Goal: Information Seeking & Learning: Understand process/instructions

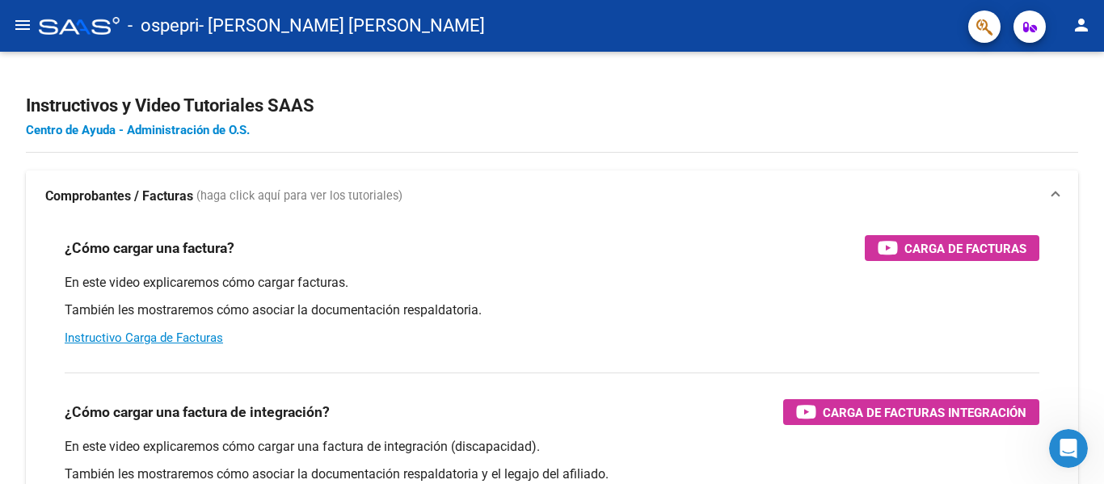
click at [146, 134] on link "Centro de Ayuda - Administración de O.S." at bounding box center [138, 130] width 224 height 15
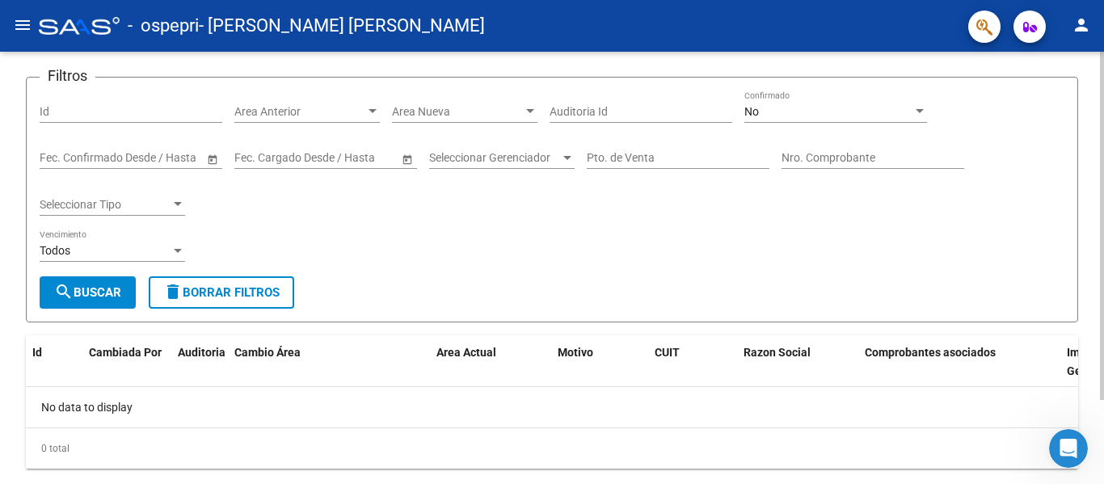
scroll to position [104, 0]
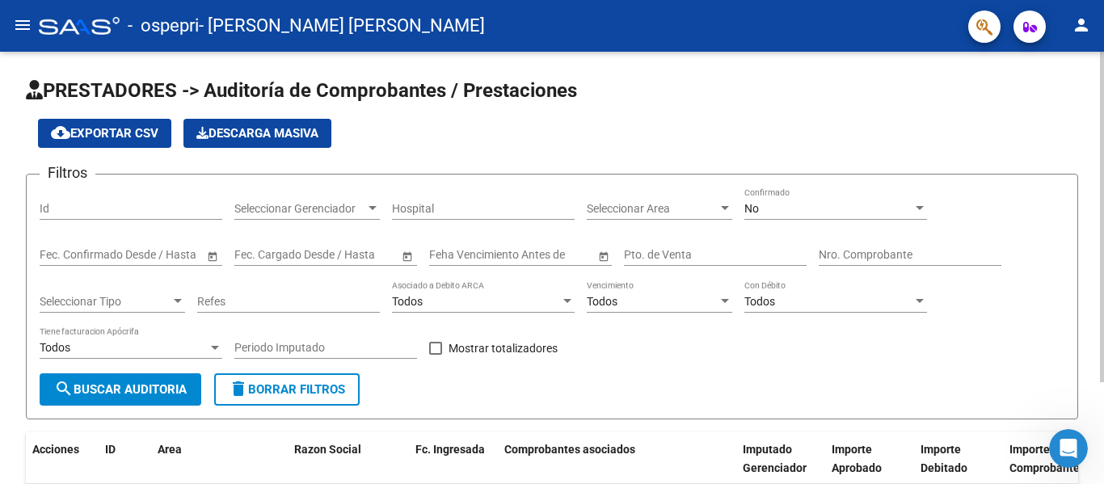
drag, startPoint x: 10, startPoint y: -10, endPoint x: 49, endPoint y: 373, distance: 385.1
click at [57, 72] on div "menu - ospepri - [PERSON_NAME] [PERSON_NAME] person Inicio Instructivos Contact…" at bounding box center [552, 242] width 1104 height 484
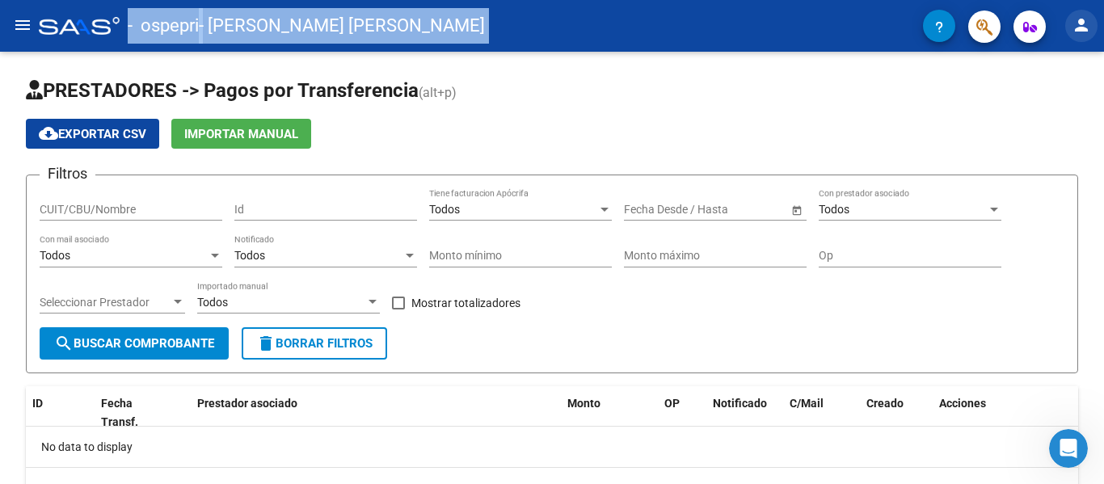
click at [1078, 23] on mat-icon "person" at bounding box center [1081, 24] width 19 height 19
click at [1078, 23] on div at bounding box center [552, 242] width 1104 height 484
click at [1078, 22] on mat-icon "person" at bounding box center [1081, 24] width 19 height 19
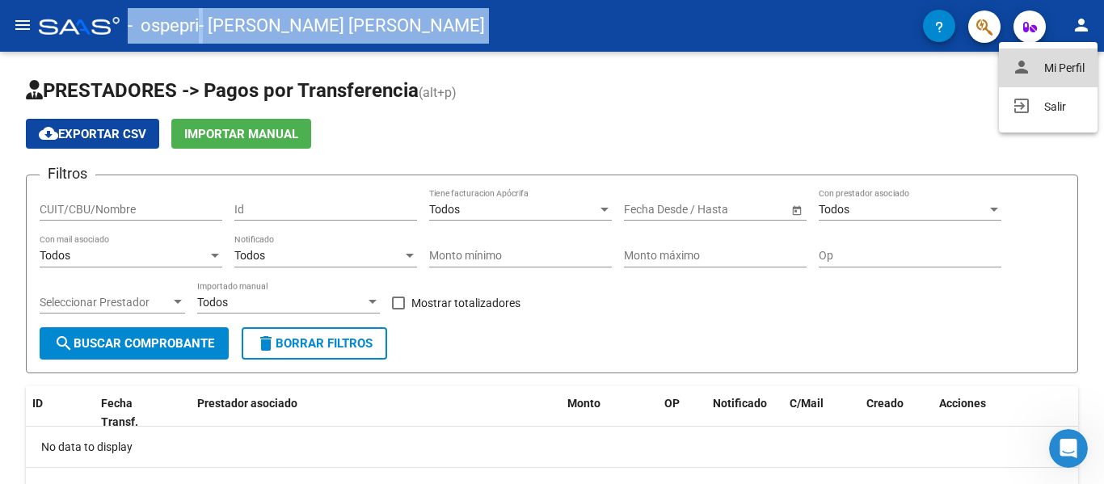
click at [1069, 57] on button "person Mi Perfil" at bounding box center [1048, 68] width 99 height 39
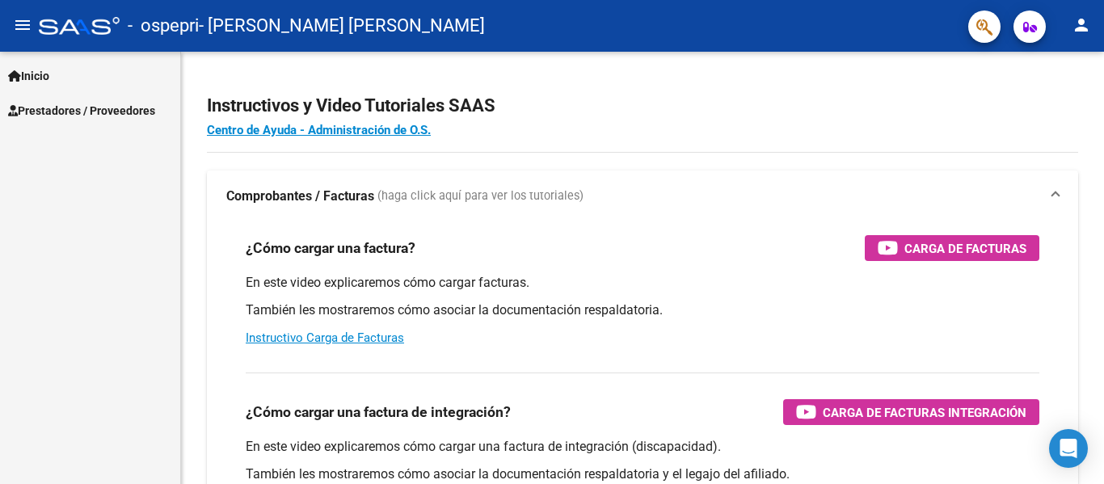
click at [32, 70] on span "Inicio" at bounding box center [28, 76] width 41 height 18
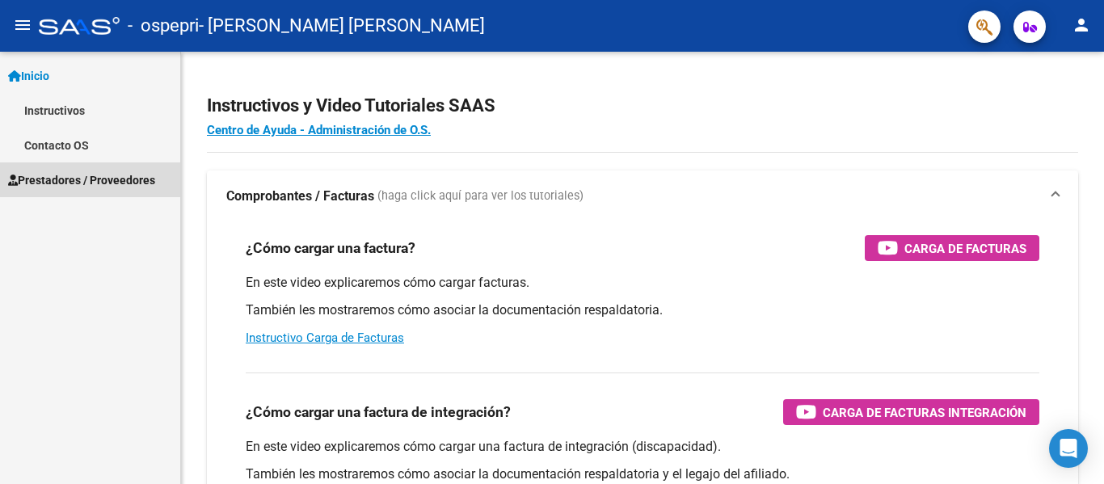
click at [84, 176] on span "Prestadores / Proveedores" at bounding box center [81, 180] width 147 height 18
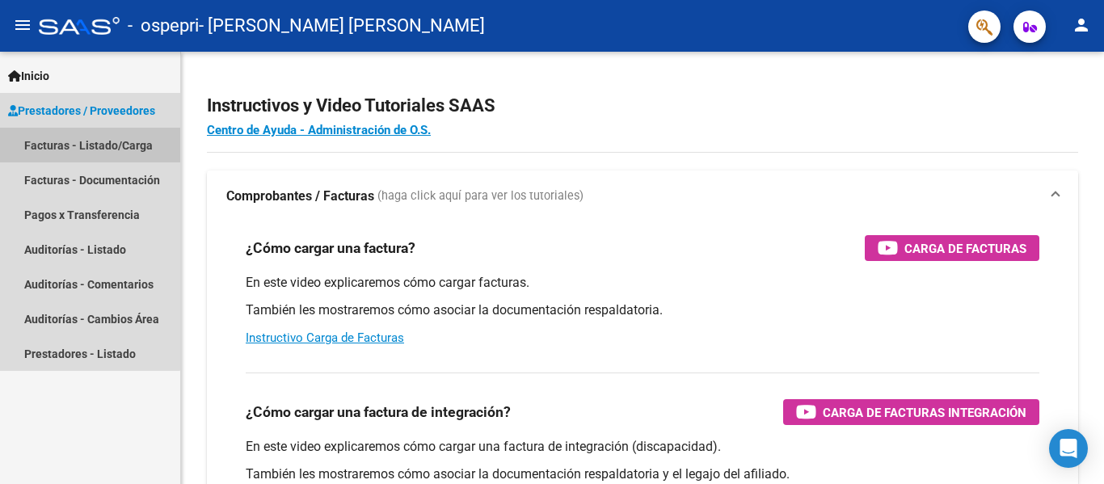
click at [90, 141] on link "Facturas - Listado/Carga" at bounding box center [90, 145] width 180 height 35
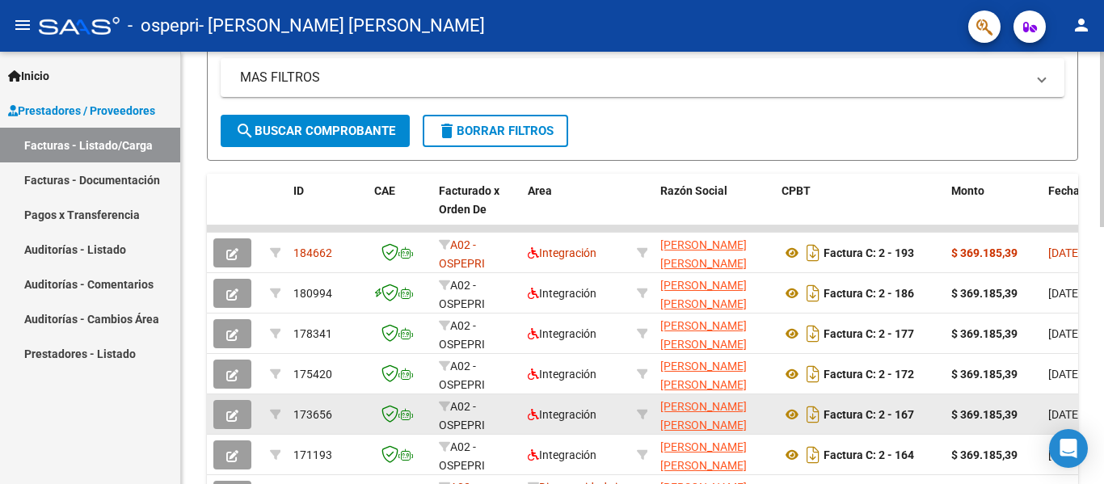
scroll to position [451, 0]
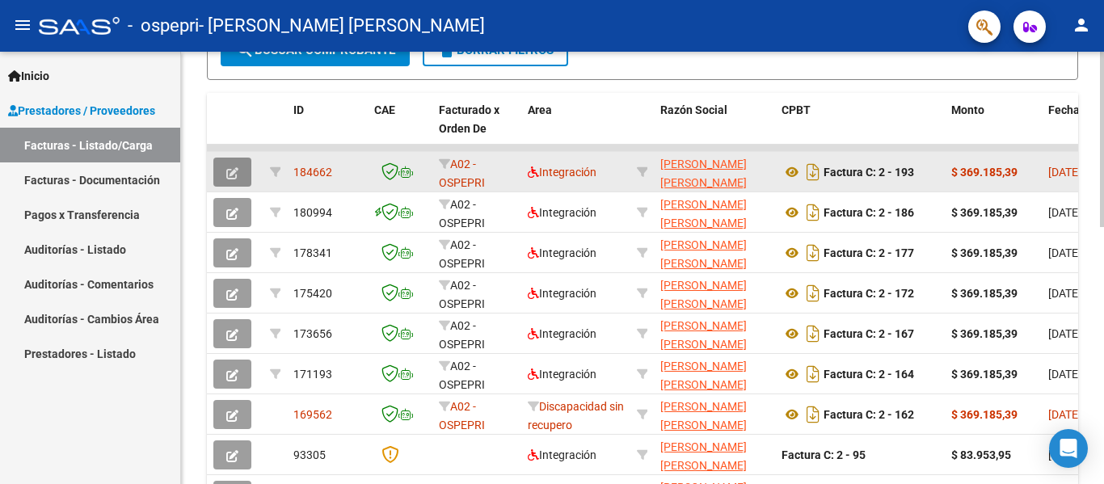
click at [230, 175] on icon "button" at bounding box center [232, 173] width 12 height 12
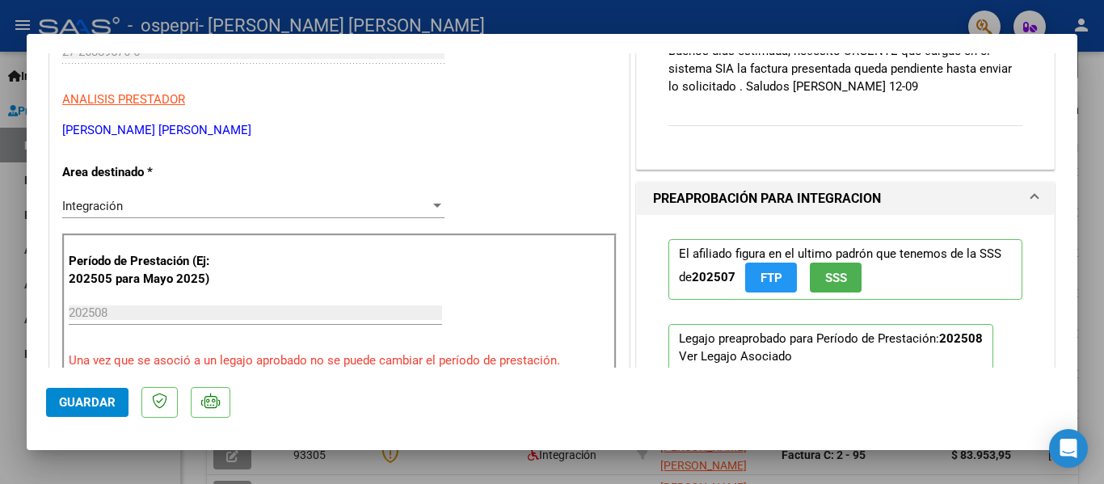
scroll to position [404, 0]
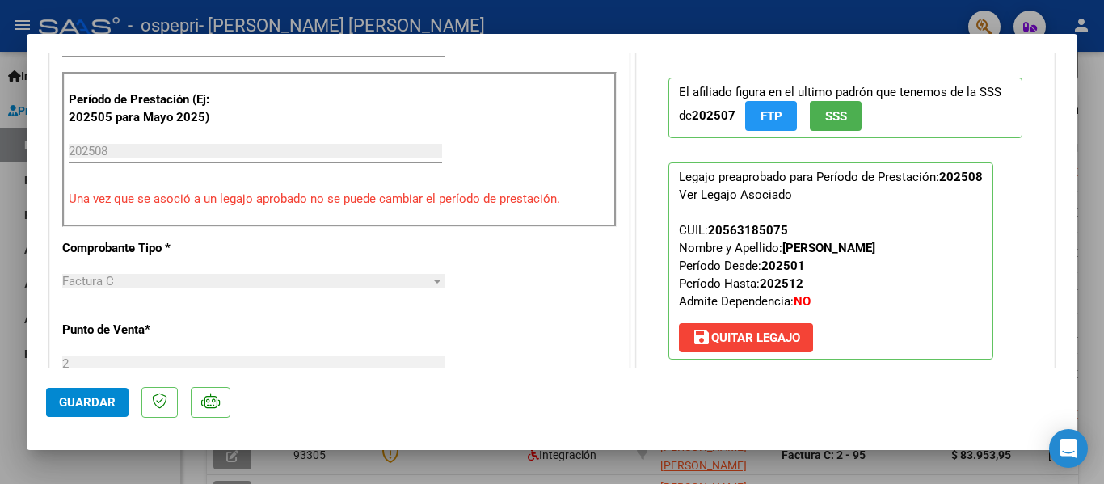
click at [765, 114] on span "FTP" at bounding box center [772, 116] width 22 height 15
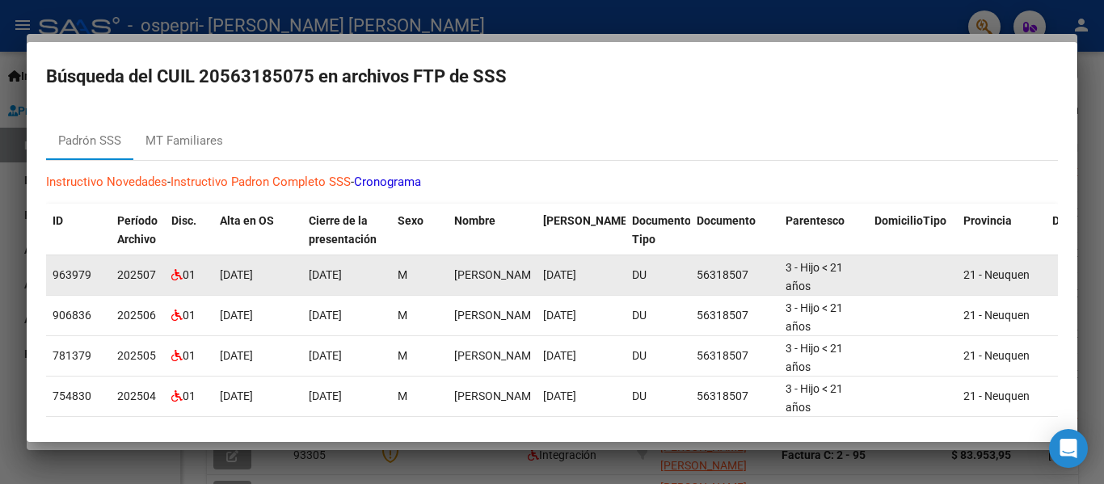
click at [175, 274] on icon at bounding box center [176, 274] width 11 height 11
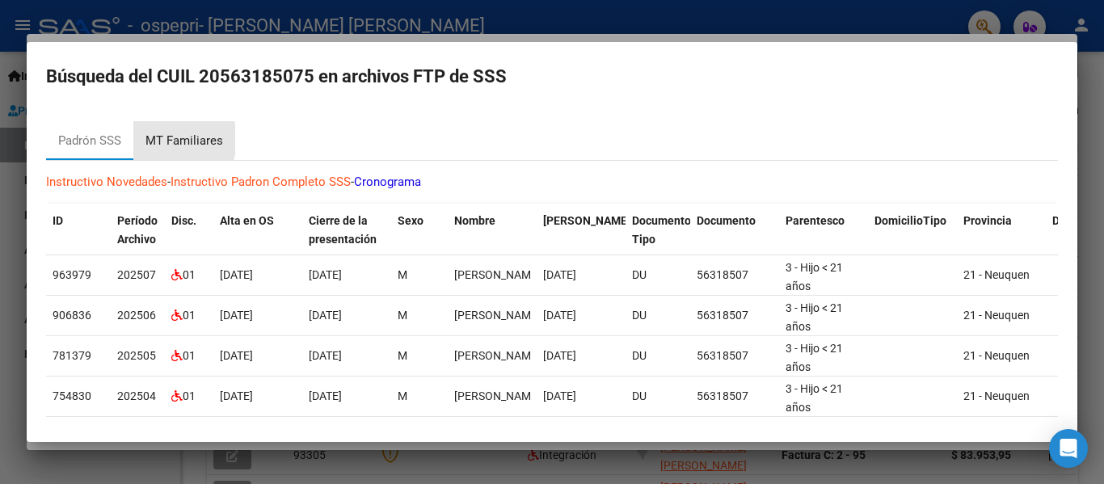
click at [168, 139] on div "MT Familiares" at bounding box center [185, 141] width 78 height 19
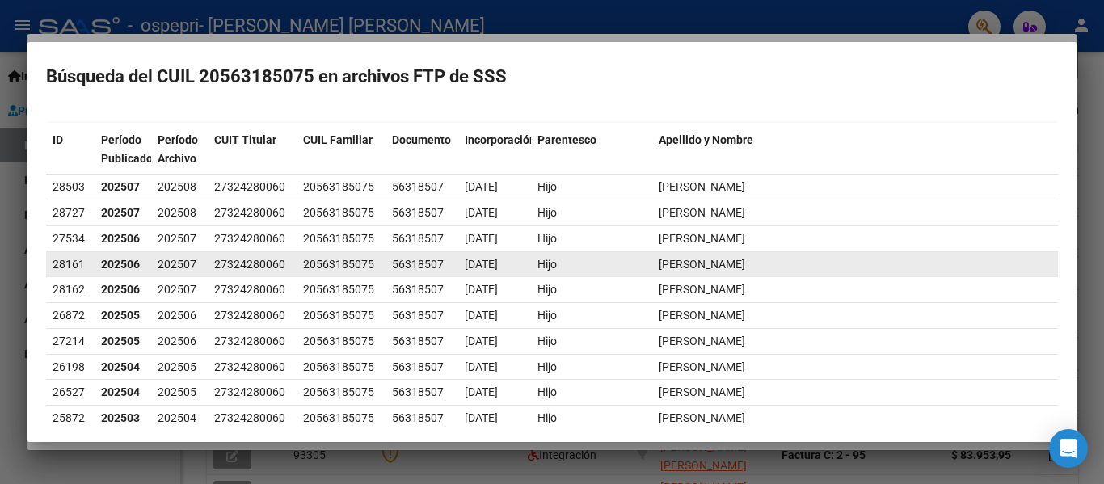
scroll to position [0, 0]
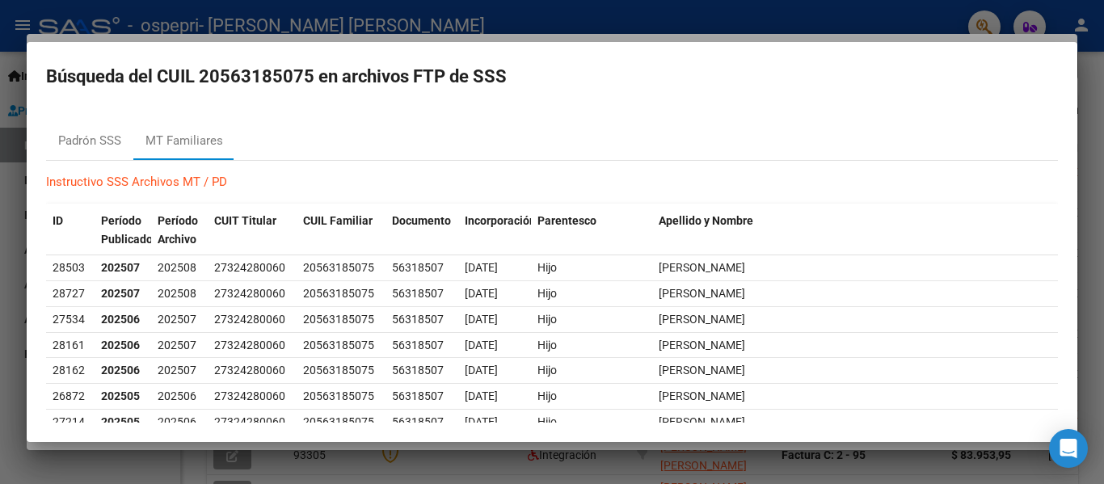
click at [176, 179] on link "Instructivo SSS Archivos MT / PD" at bounding box center [136, 182] width 181 height 15
